Goal: Task Accomplishment & Management: Manage account settings

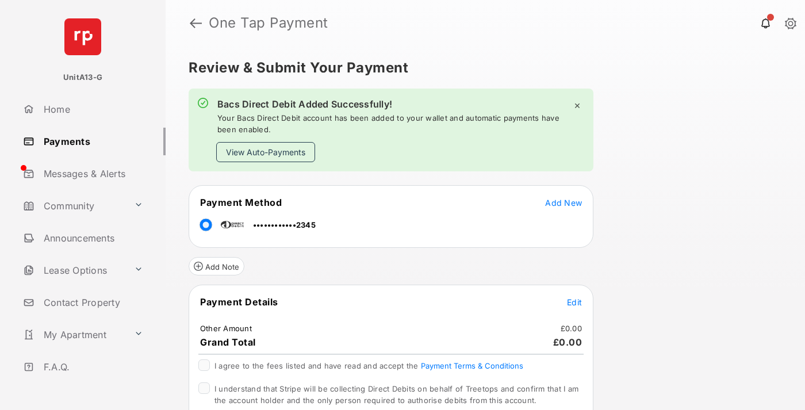
click at [90, 141] on link "Payments" at bounding box center [91, 142] width 147 height 28
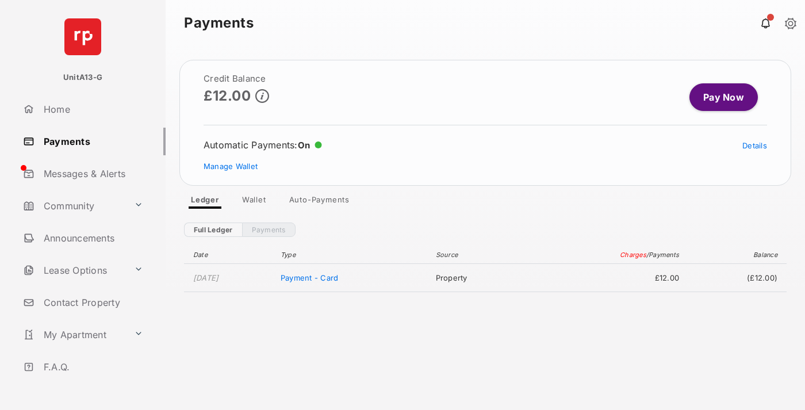
click at [231, 166] on link "Manage Wallet" at bounding box center [231, 166] width 54 height 9
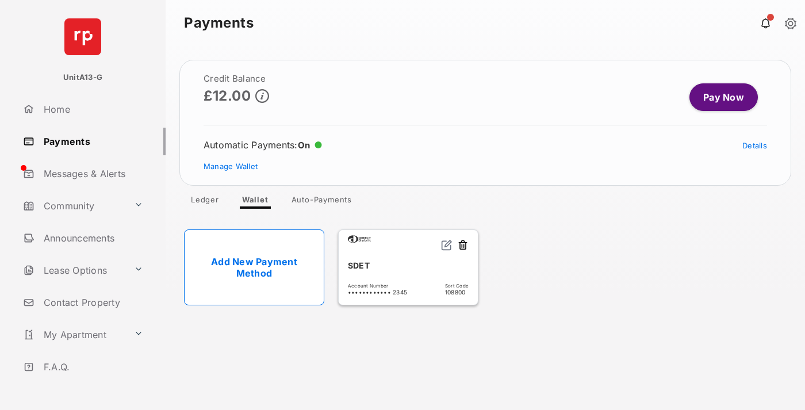
click at [755, 146] on link "Details" at bounding box center [755, 145] width 25 height 9
